Goal: Find specific fact: Find contact information

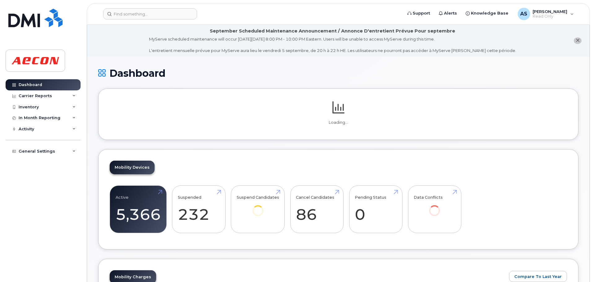
click at [138, 20] on header "Support Alerts Knowledge Base AS [PERSON_NAME] Read Only English Français Sign …" at bounding box center [338, 14] width 503 height 22
click at [137, 15] on input at bounding box center [150, 13] width 94 height 11
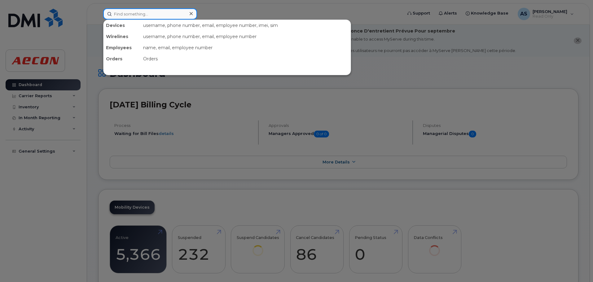
click at [137, 15] on input at bounding box center [150, 13] width 94 height 11
click at [140, 15] on input at bounding box center [150, 13] width 94 height 11
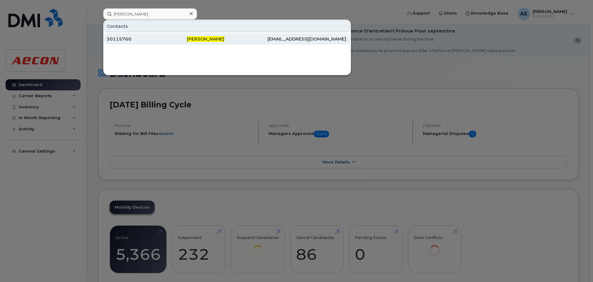
click at [208, 40] on span "[PERSON_NAME]" at bounding box center [205, 39] width 37 height 6
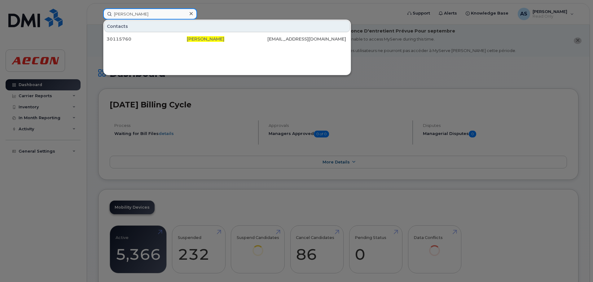
drag, startPoint x: 81, startPoint y: 19, endPoint x: 51, endPoint y: 19, distance: 29.7
click at [98, 19] on div "[PERSON_NAME] Contacts 30115760 [PERSON_NAME] [EMAIL_ADDRESS][DOMAIN_NAME]" at bounding box center [250, 13] width 305 height 11
type input "[PERSON_NAME]"
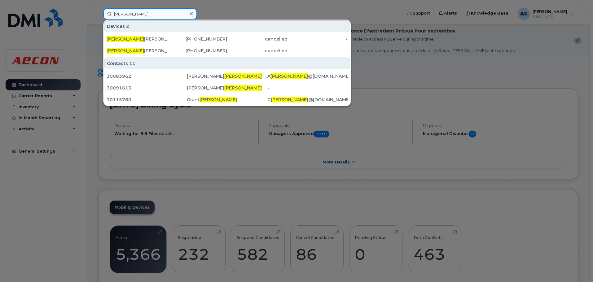
drag, startPoint x: 74, startPoint y: 16, endPoint x: 39, endPoint y: 17, distance: 34.4
click at [98, 16] on div "[PERSON_NAME] 2 [PERSON_NAME] Ipad [PHONE_NUMBER] cancelled - [PERSON_NAME] [PH…" at bounding box center [250, 13] width 305 height 11
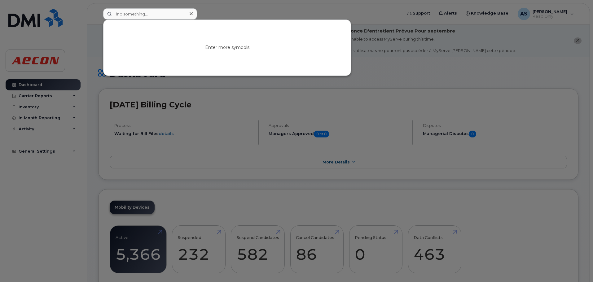
click at [88, 44] on div at bounding box center [296, 141] width 593 height 282
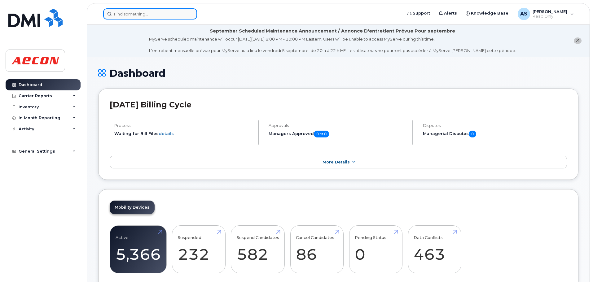
click at [133, 18] on input at bounding box center [150, 13] width 94 height 11
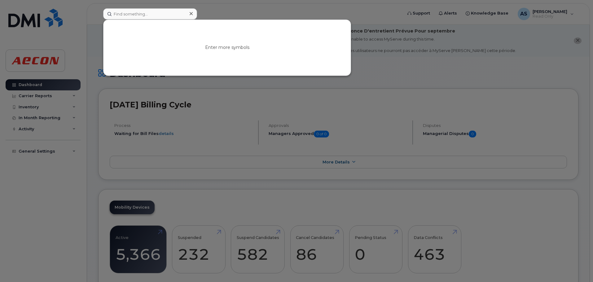
click at [380, 13] on div at bounding box center [296, 141] width 593 height 282
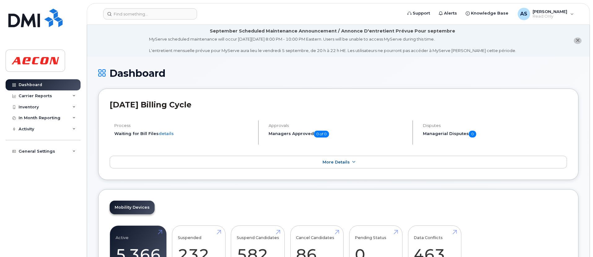
click at [126, 22] on header "Support Alerts Knowledge Base AS Adam Singleton Read Only English Français Adju…" at bounding box center [338, 14] width 503 height 22
click at [120, 18] on input at bounding box center [150, 13] width 94 height 11
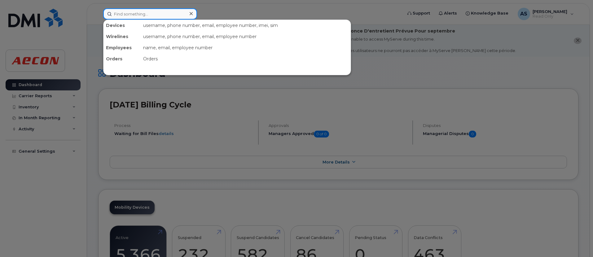
click at [120, 18] on input at bounding box center [150, 13] width 94 height 11
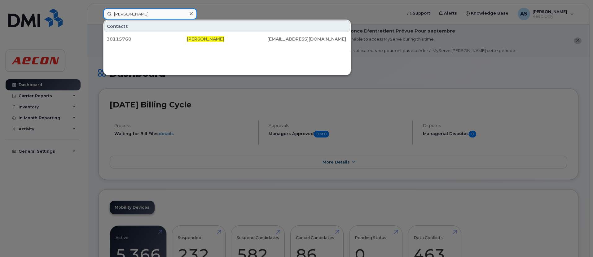
drag, startPoint x: 150, startPoint y: 13, endPoint x: 96, endPoint y: 13, distance: 53.9
click at [98, 13] on div "[PERSON_NAME] Contacts 30115760 [PERSON_NAME] [EMAIL_ADDRESS][DOMAIN_NAME]" at bounding box center [250, 13] width 305 height 11
type input "gkelley"
drag, startPoint x: 134, startPoint y: 12, endPoint x: 39, endPoint y: 7, distance: 95.5
click at [98, 8] on div "gkelley Contacts 30115760 G rant Kelley GKELLEY @AECON.COM" at bounding box center [250, 13] width 305 height 11
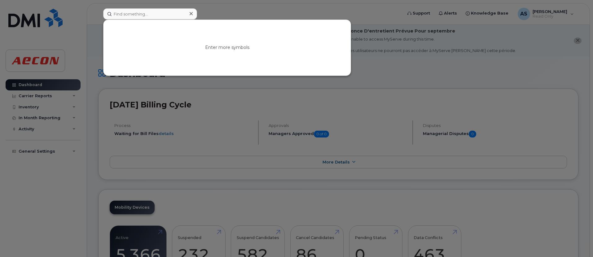
click at [249, 16] on div at bounding box center [296, 128] width 593 height 257
